Goal: Check status

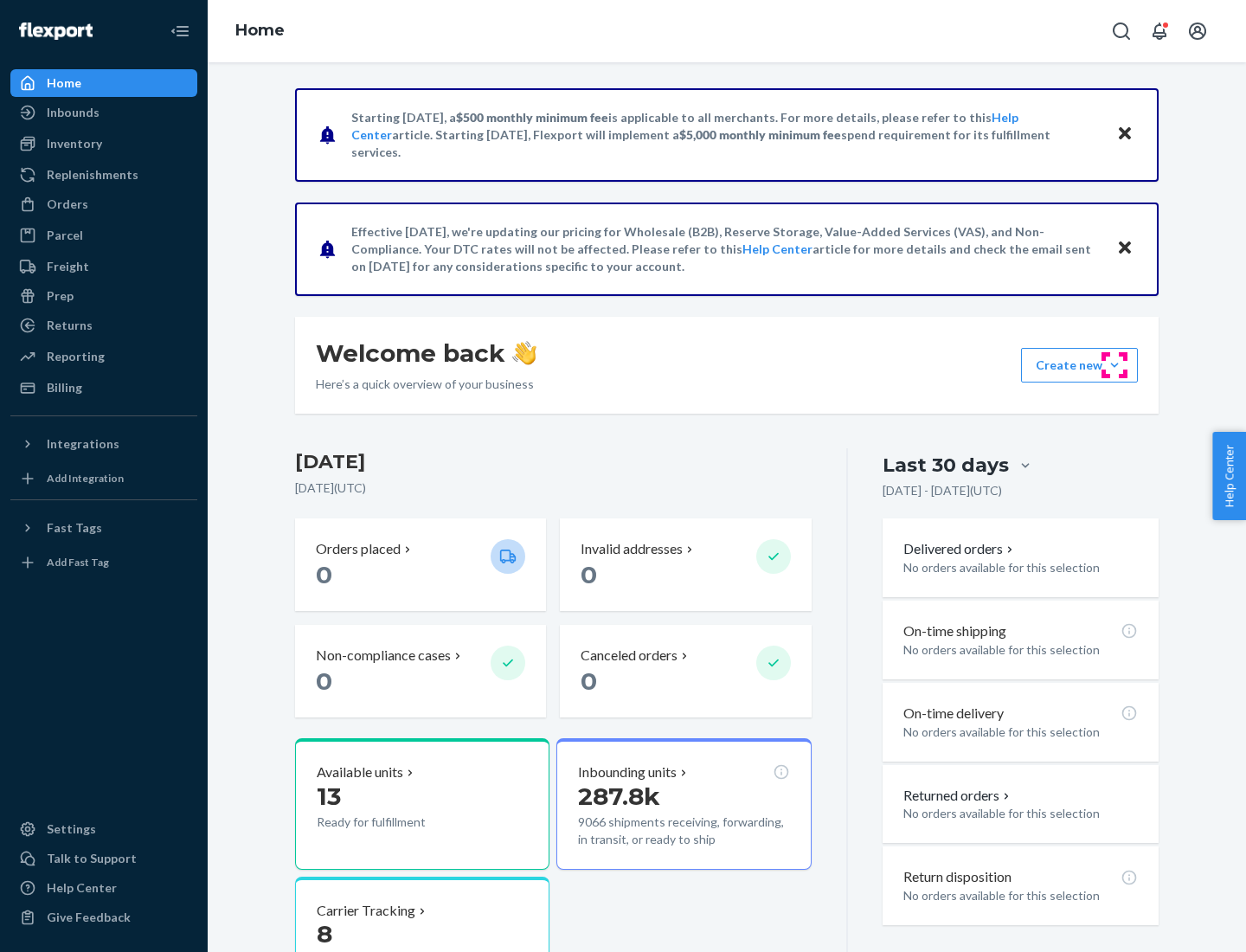
click at [1115, 365] on button "Create new Create new inbound Create new order Create new product" at bounding box center [1080, 365] width 117 height 35
click at [59, 296] on div "Prep" at bounding box center [59, 296] width 27 height 17
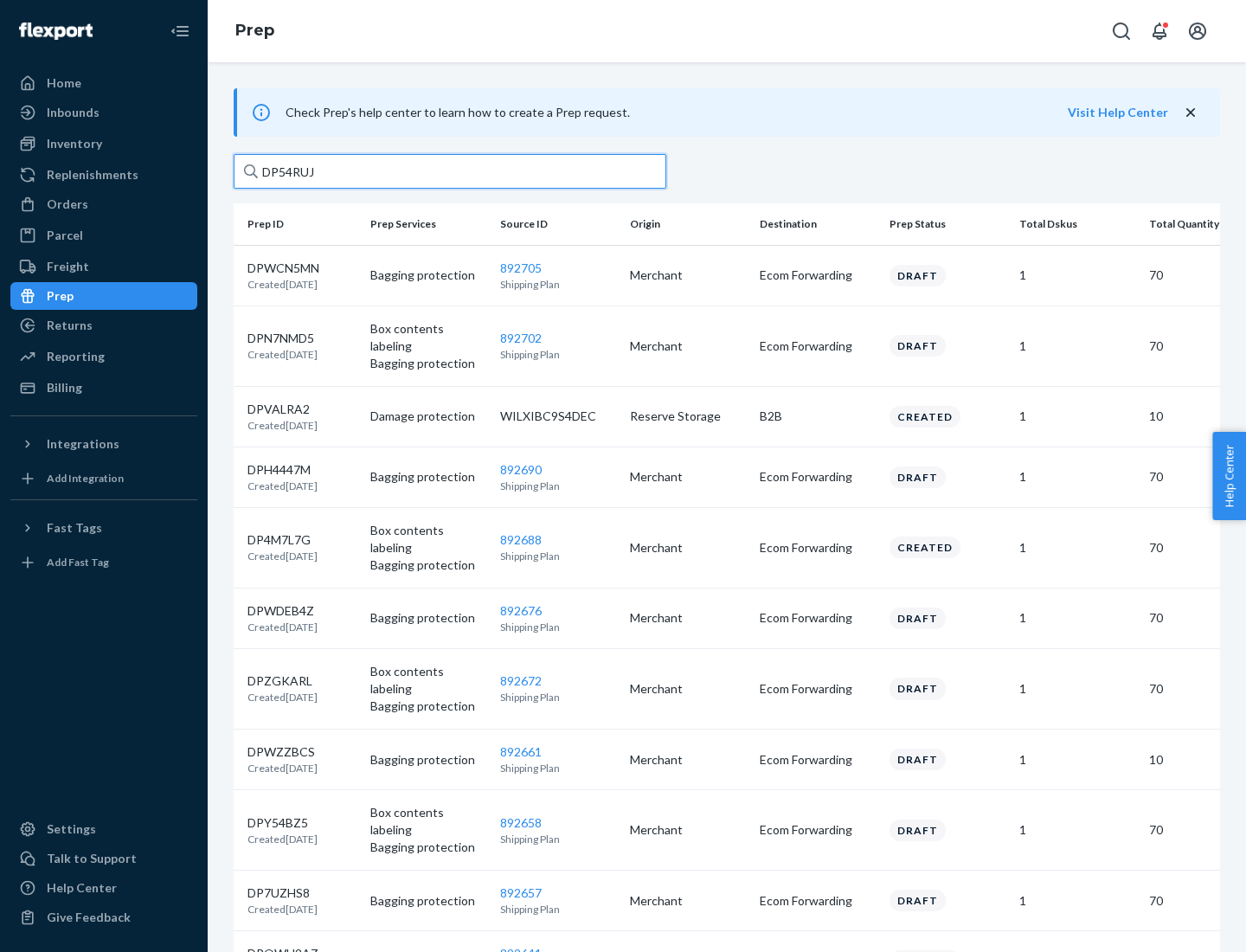
type input "DP54RUJL"
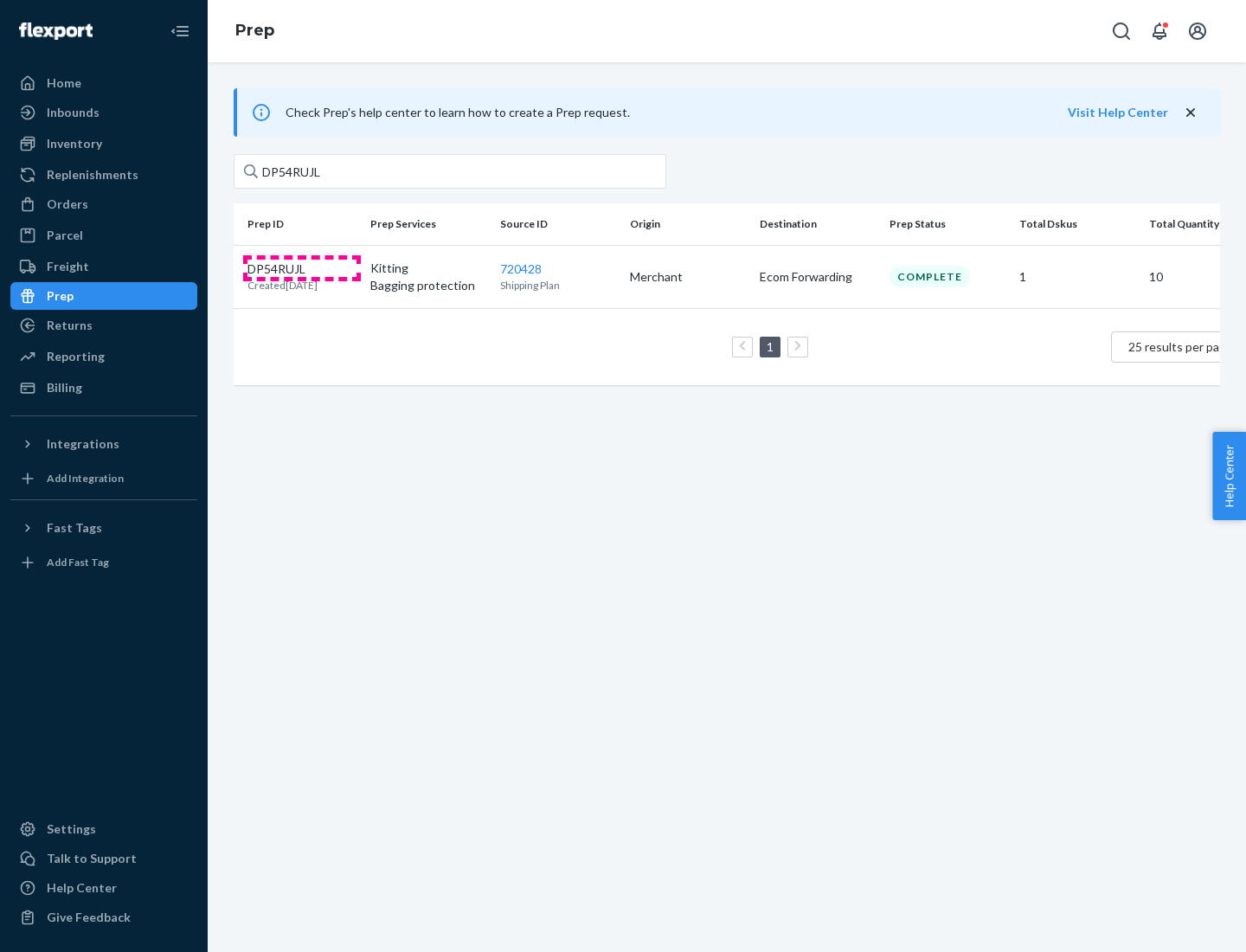
click at [302, 268] on p "DP54RUJL" at bounding box center [282, 269] width 70 height 17
